Goal: Find specific page/section: Find specific page/section

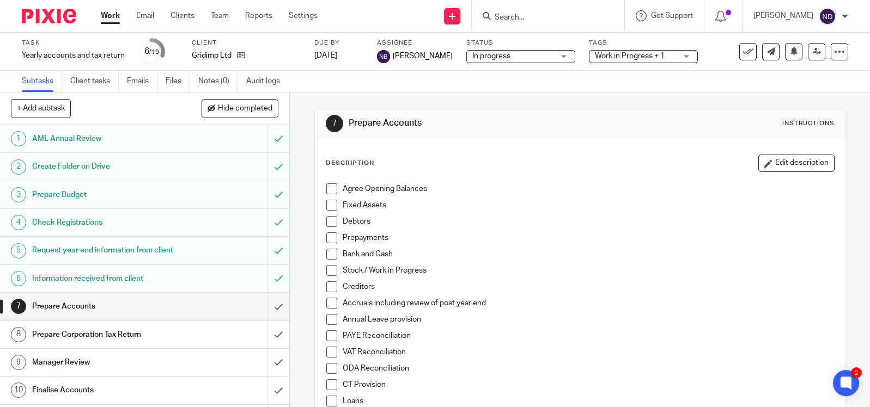
click at [510, 17] on input "Search" at bounding box center [542, 18] width 98 height 10
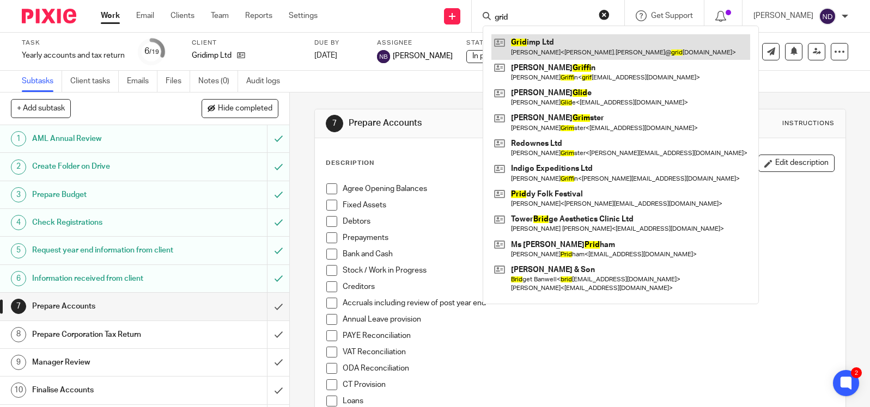
type input "grid"
click at [538, 47] on link at bounding box center [620, 46] width 259 height 25
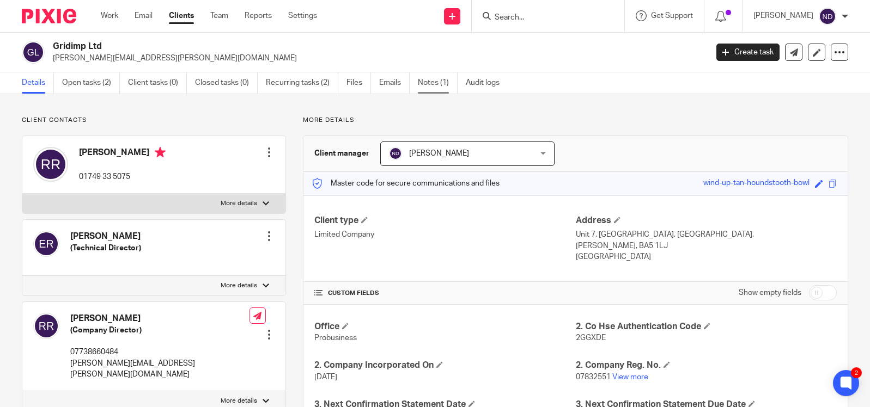
click at [430, 85] on link "Notes (1)" at bounding box center [438, 82] width 40 height 21
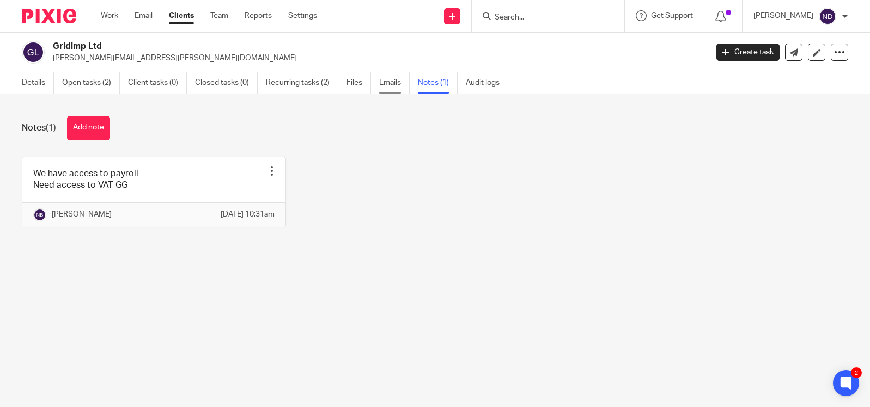
click at [387, 84] on link "Emails" at bounding box center [394, 82] width 30 height 21
